Goal: Task Accomplishment & Management: Manage account settings

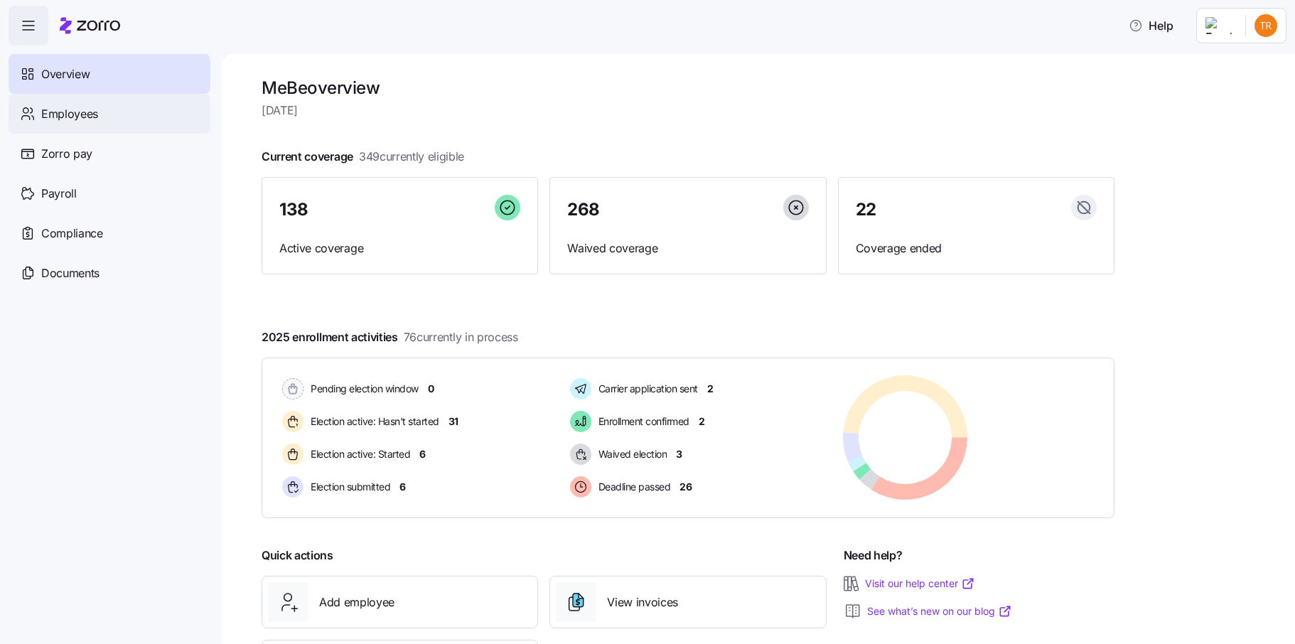
click at [57, 105] on span "Employees" at bounding box center [69, 114] width 57 height 18
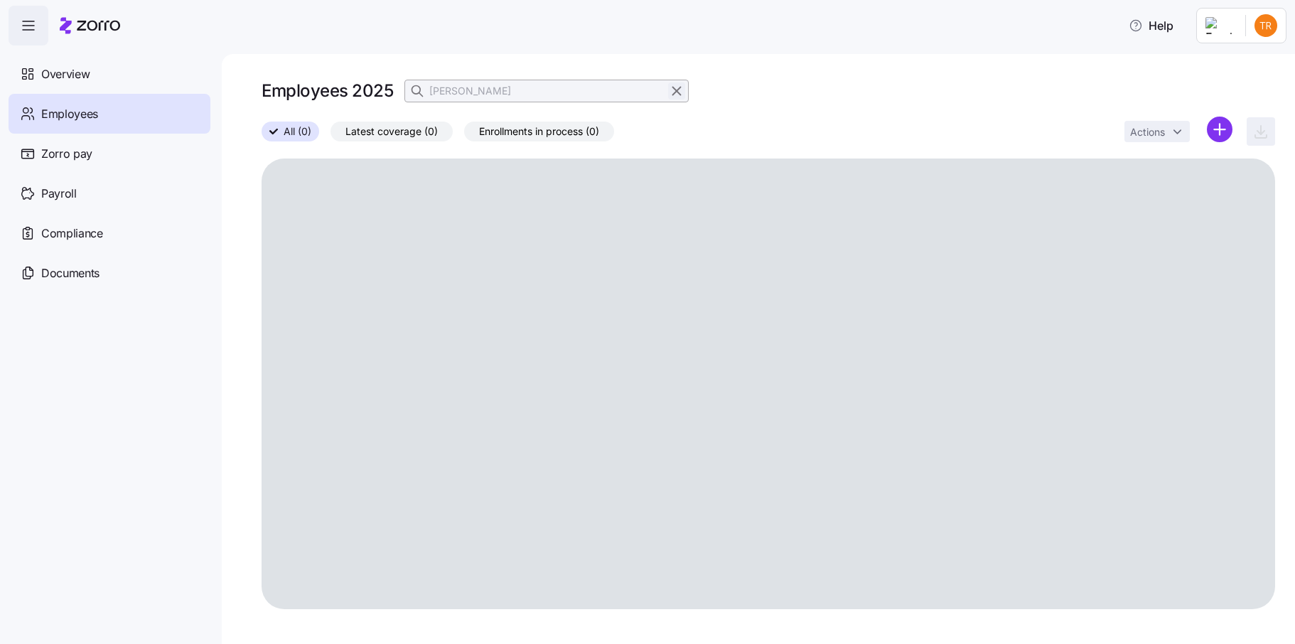
click at [672, 93] on icon "button" at bounding box center [677, 90] width 16 height 17
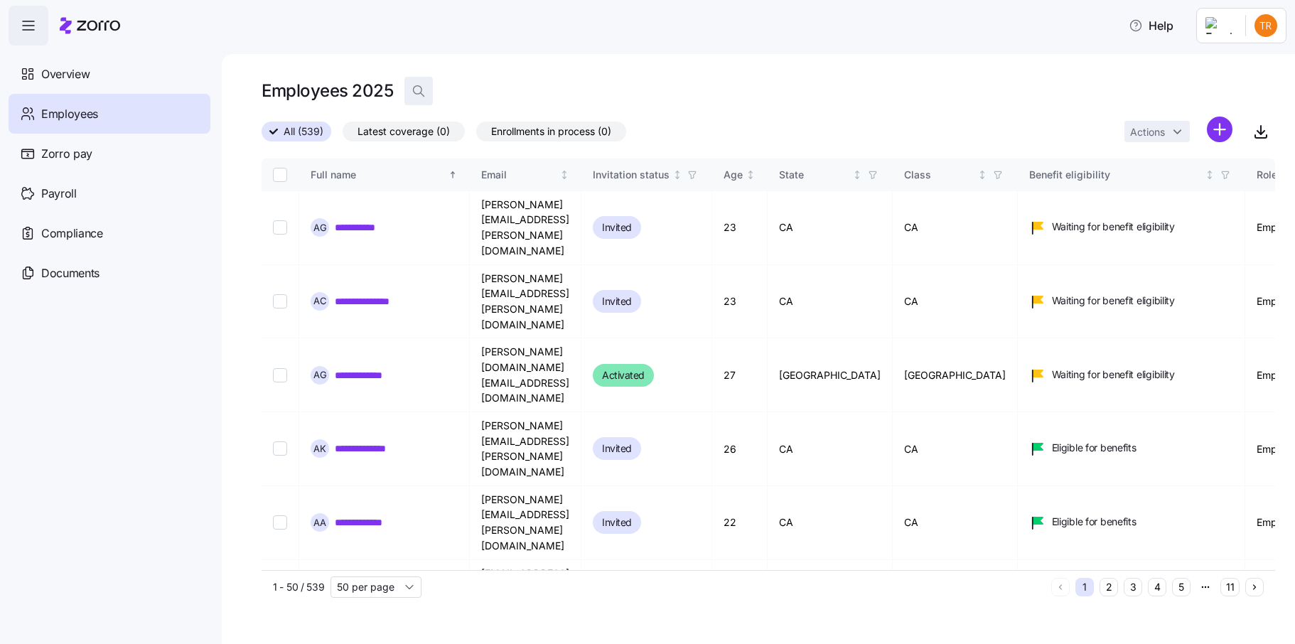
click at [417, 89] on icon "button" at bounding box center [419, 91] width 14 height 14
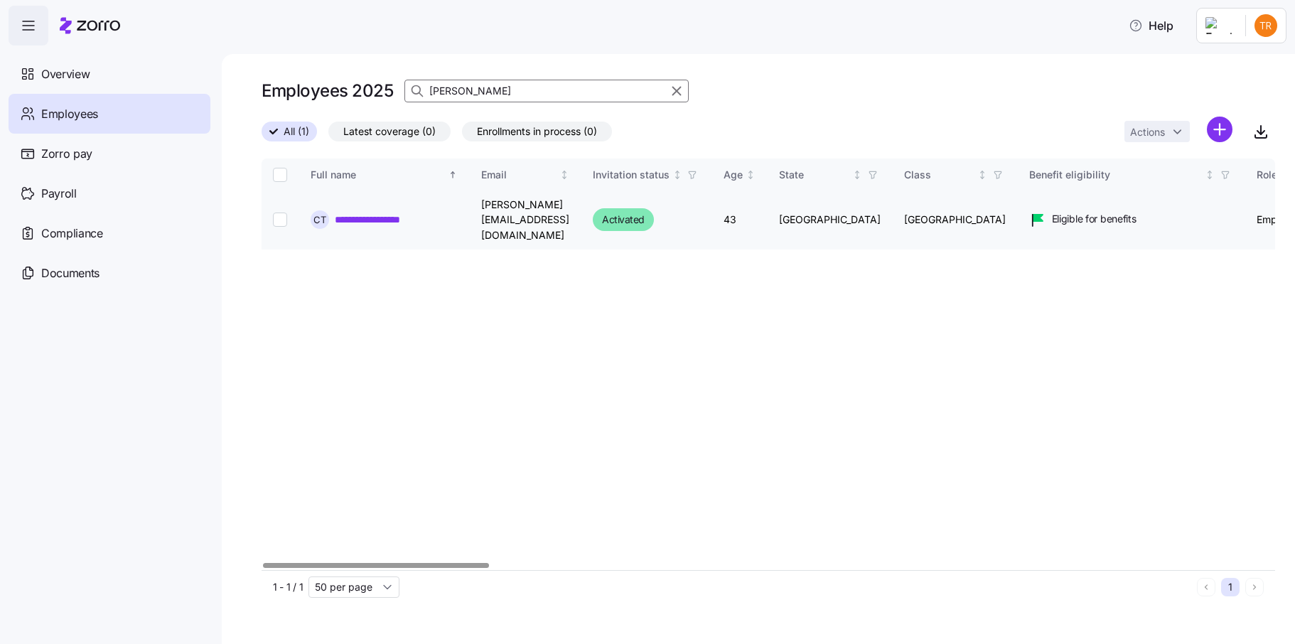
type input "[PERSON_NAME]"
click at [278, 213] on input "Select record 1" at bounding box center [280, 220] width 14 height 14
checkbox input "true"
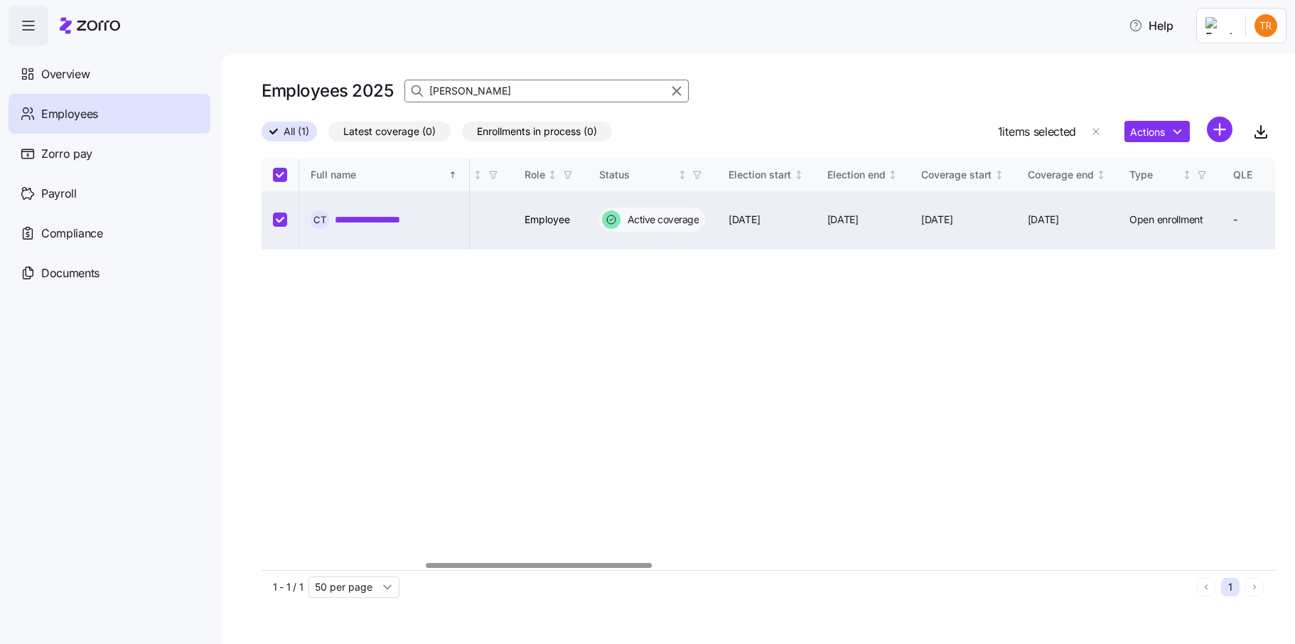
click at [589, 568] on div at bounding box center [538, 565] width 225 height 5
click at [1169, 134] on html "**********" at bounding box center [647, 317] width 1295 height 635
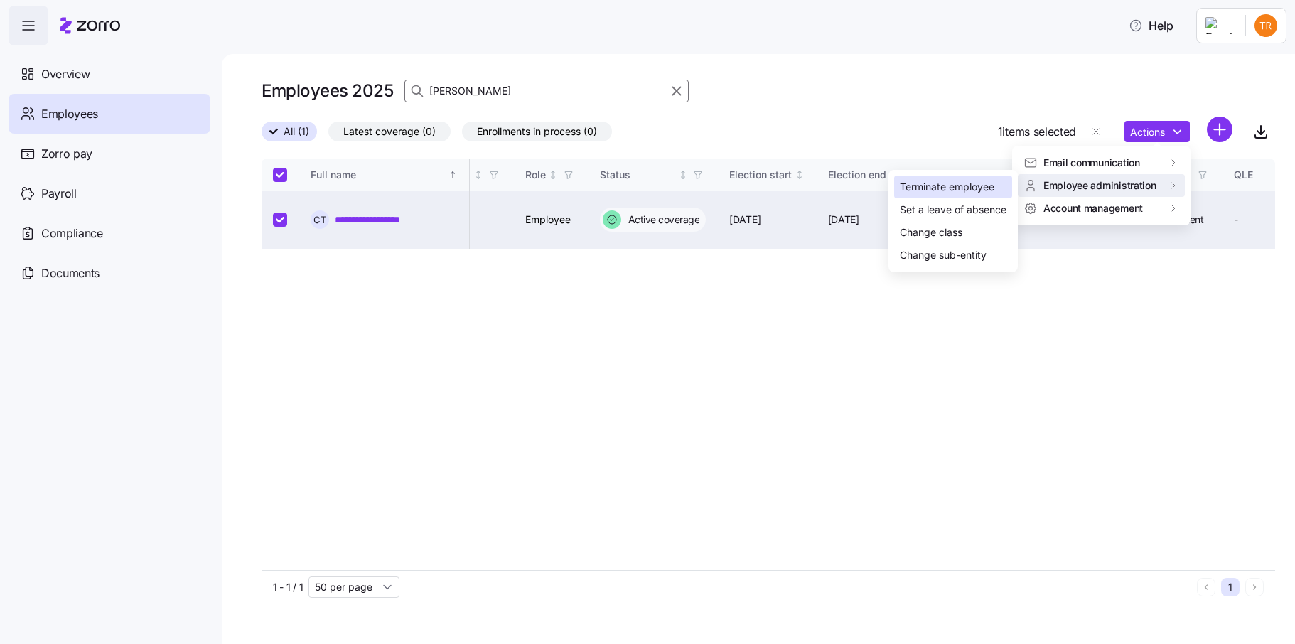
click at [977, 191] on div "Terminate employee" at bounding box center [947, 187] width 95 height 16
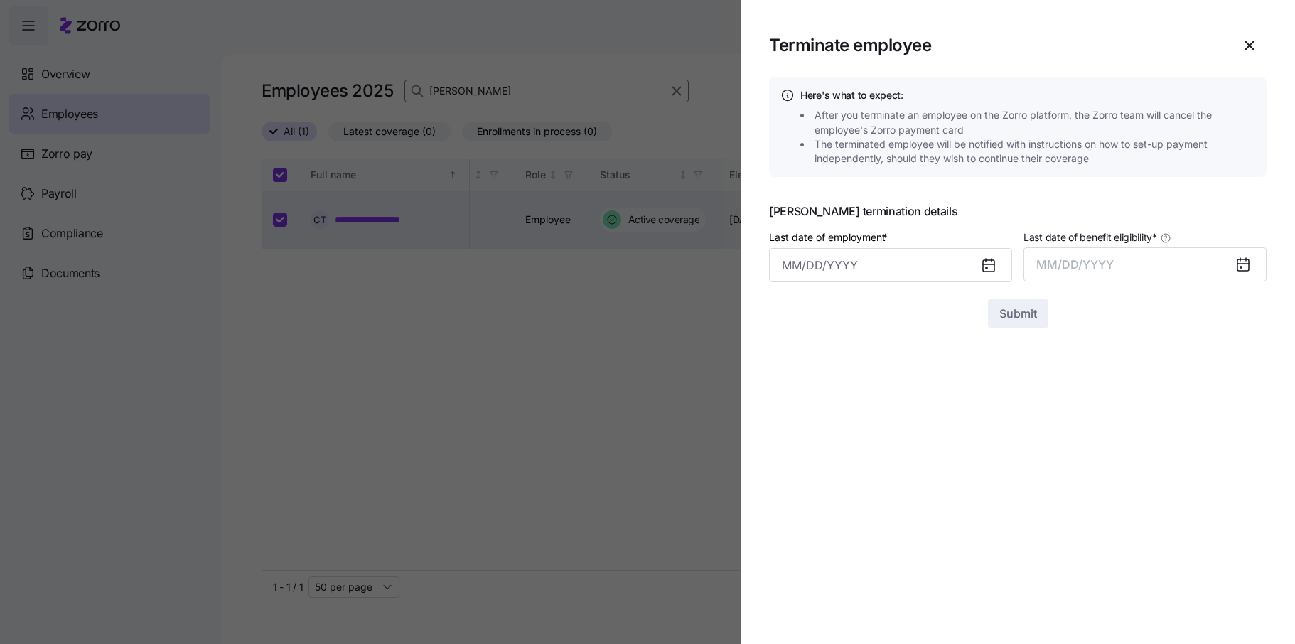
click at [990, 264] on icon at bounding box center [988, 264] width 11 height 0
click at [940, 268] on input "Last date of employment *" at bounding box center [890, 265] width 243 height 34
click at [1012, 316] on icon "button" at bounding box center [1008, 314] width 16 height 16
click at [940, 384] on button "3" at bounding box center [938, 382] width 34 height 34
type input "[DATE]"
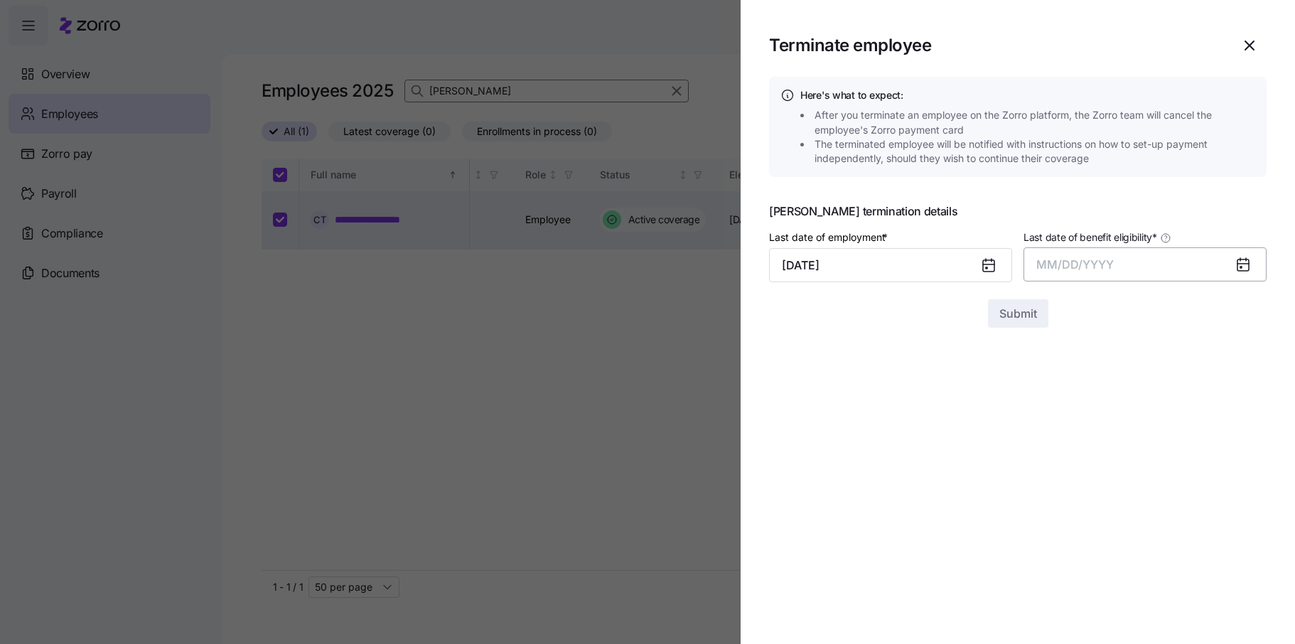
click at [1083, 266] on span "MM/DD/YYYY" at bounding box center [1074, 264] width 77 height 14
click at [1086, 457] on button "Oct" at bounding box center [1076, 458] width 81 height 34
click at [1028, 316] on span "Submit" at bounding box center [1018, 313] width 38 height 17
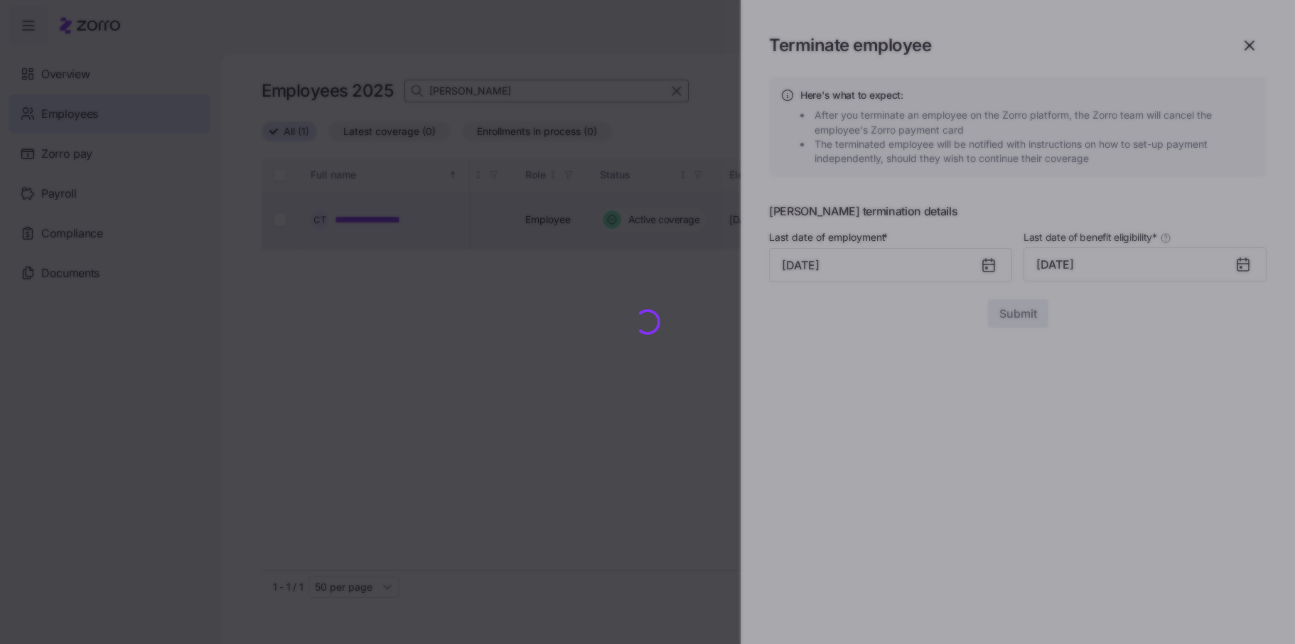
checkbox input "false"
